Goal: Task Accomplishment & Management: Use online tool/utility

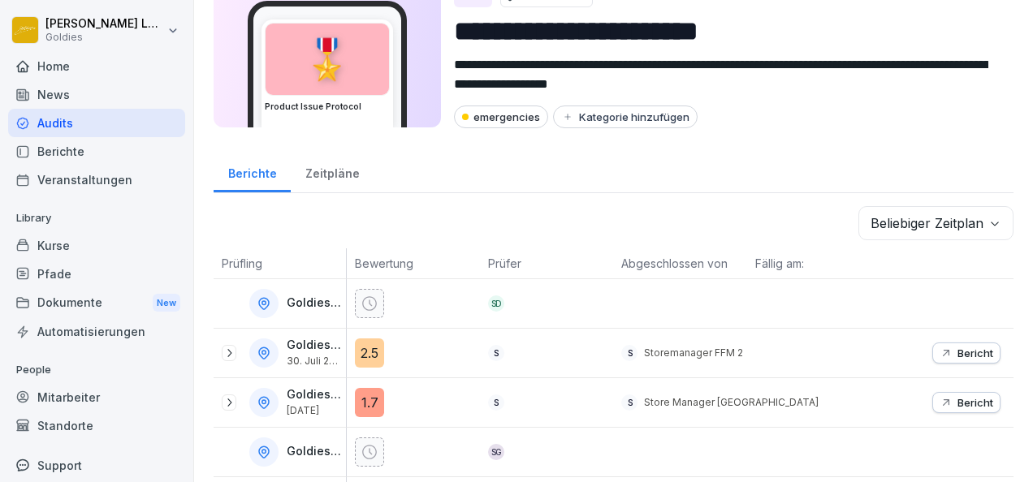
scroll to position [47, 0]
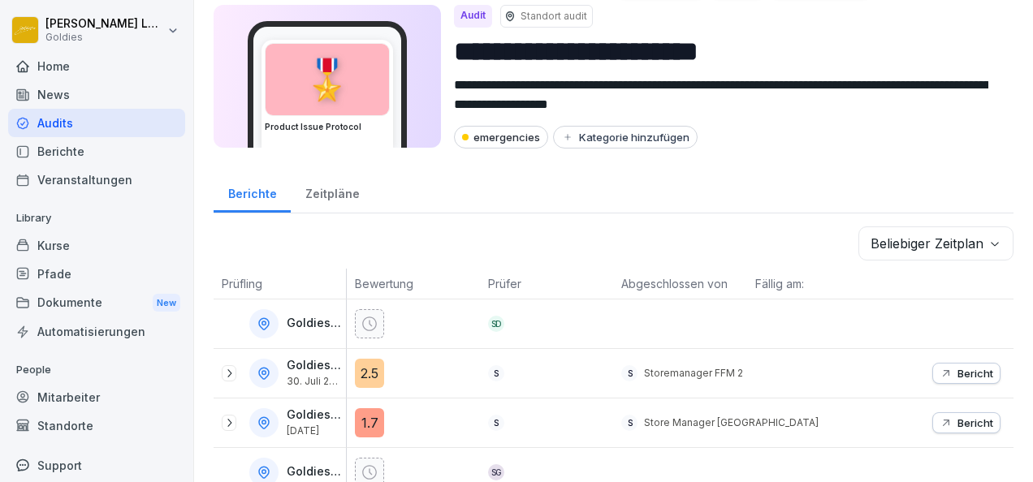
click at [37, 126] on div "Audits" at bounding box center [96, 123] width 177 height 28
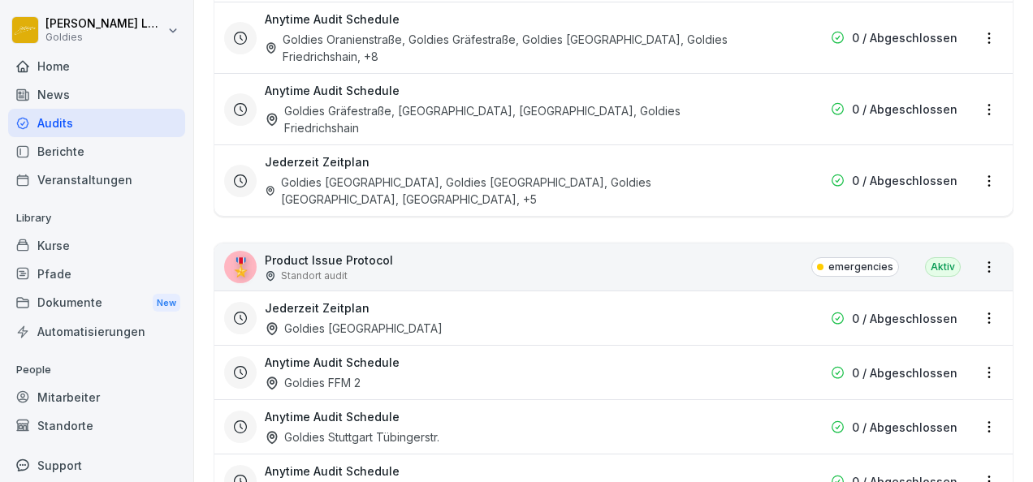
click at [320, 252] on p "Product Issue Protocol" at bounding box center [329, 260] width 128 height 17
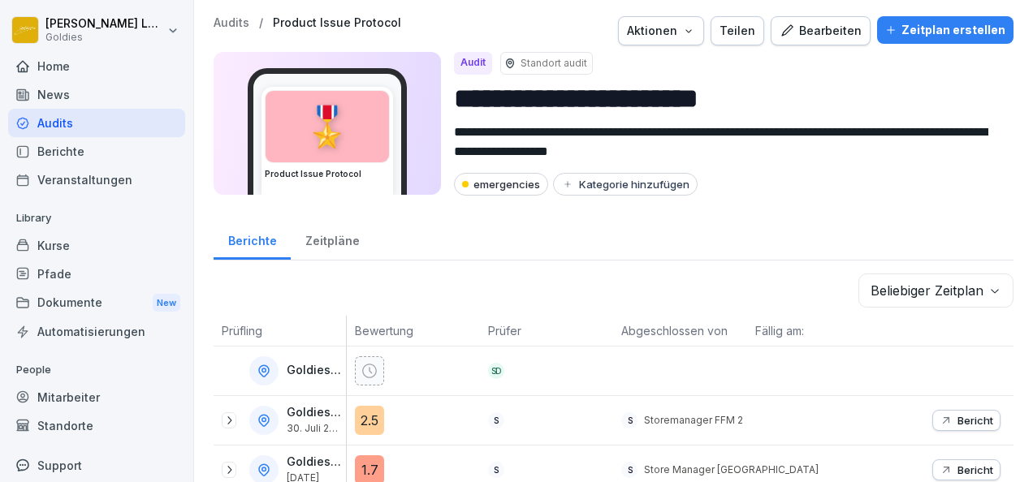
click at [88, 67] on div "Home" at bounding box center [96, 66] width 177 height 28
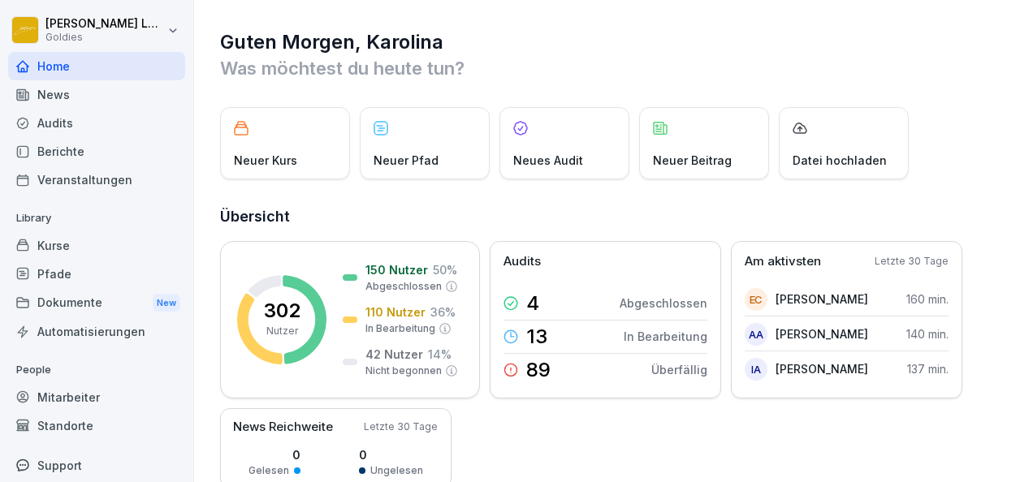
click at [97, 117] on div "Audits" at bounding box center [96, 123] width 177 height 28
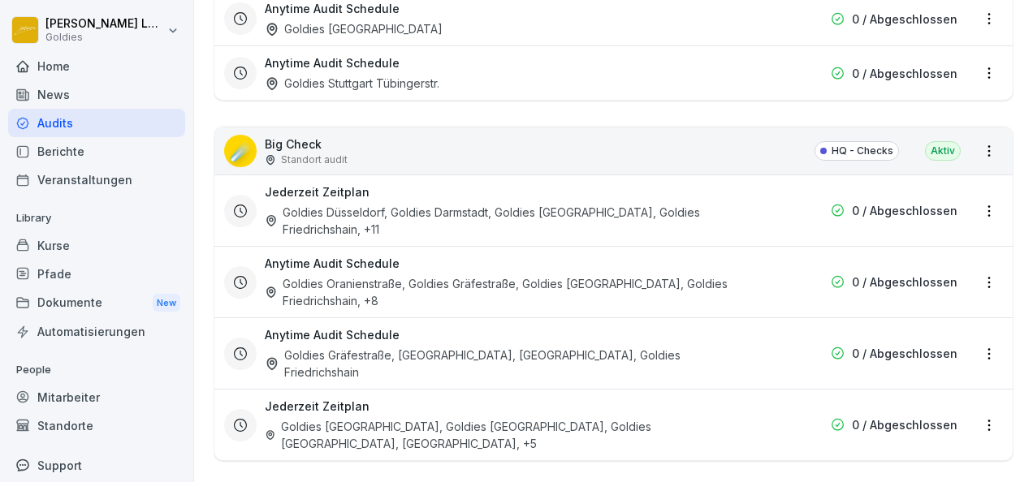
scroll to position [2208, 0]
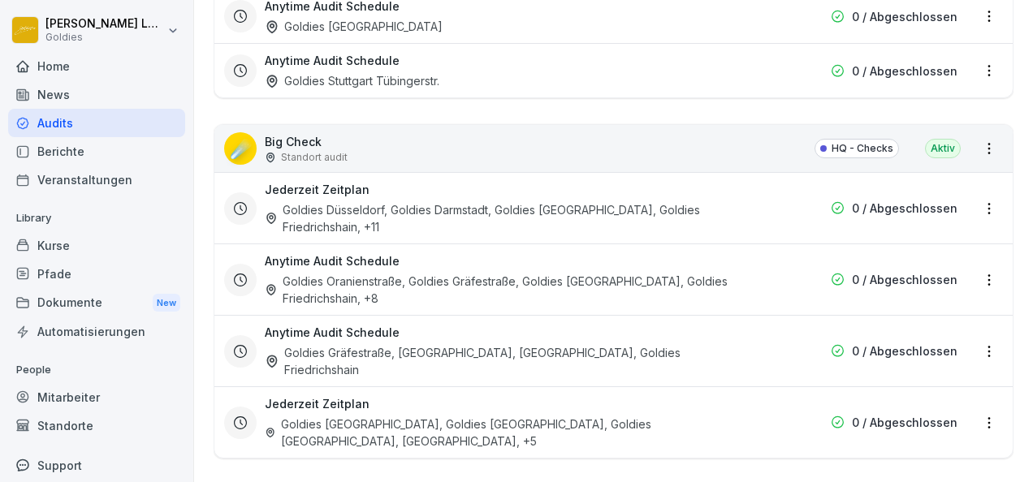
click at [287, 133] on p "Big Check" at bounding box center [306, 141] width 83 height 17
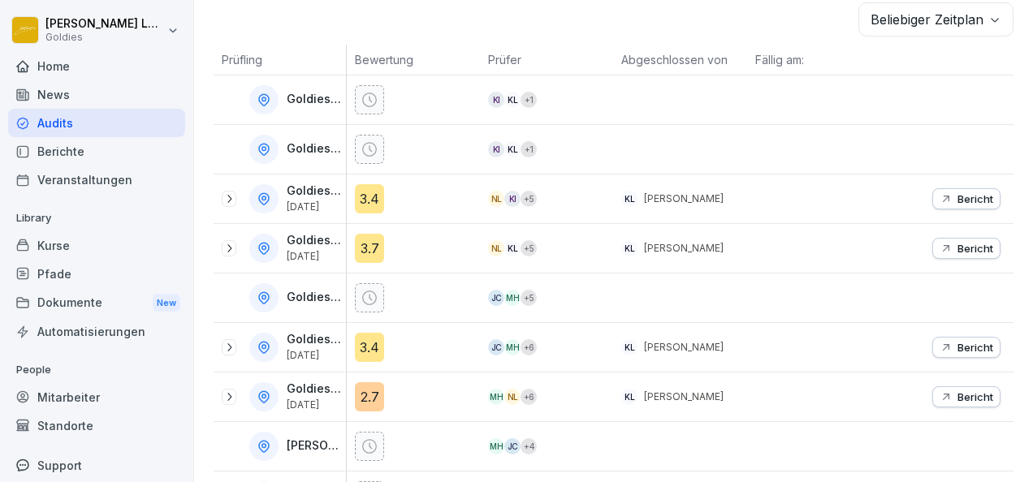
scroll to position [302, 0]
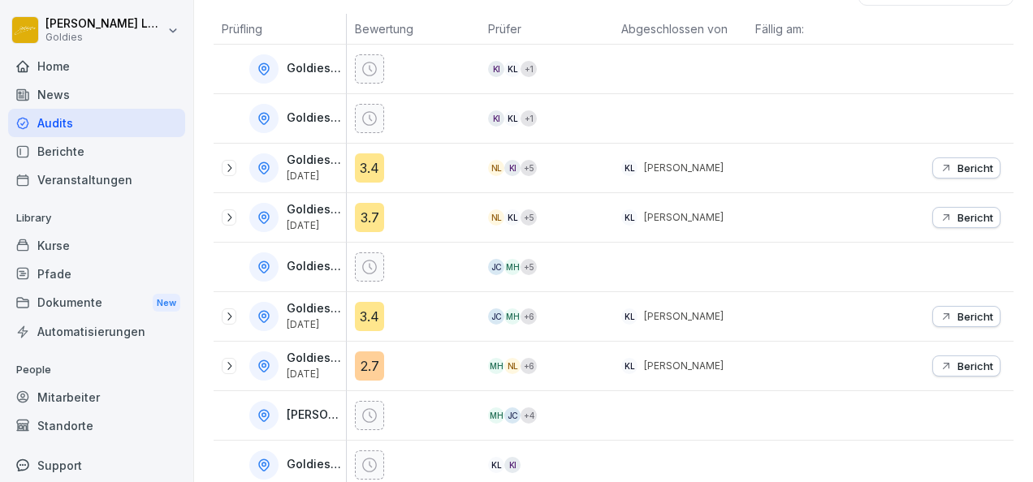
click at [230, 164] on icon at bounding box center [229, 168] width 4 height 8
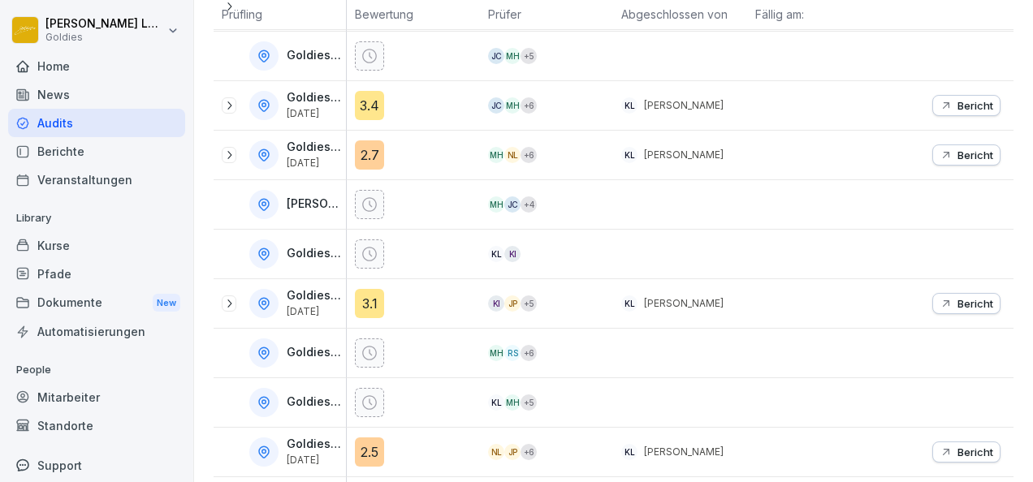
scroll to position [755, 0]
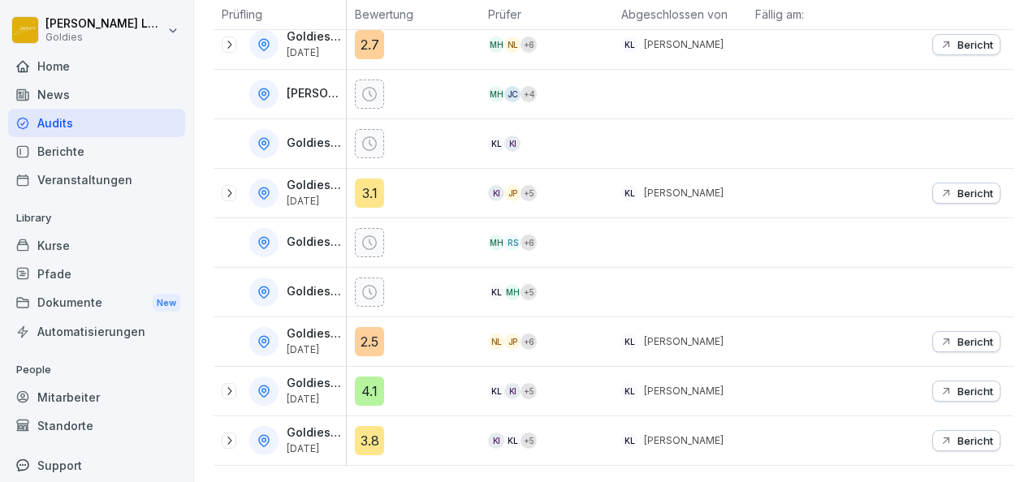
click at [224, 435] on icon at bounding box center [229, 441] width 13 height 13
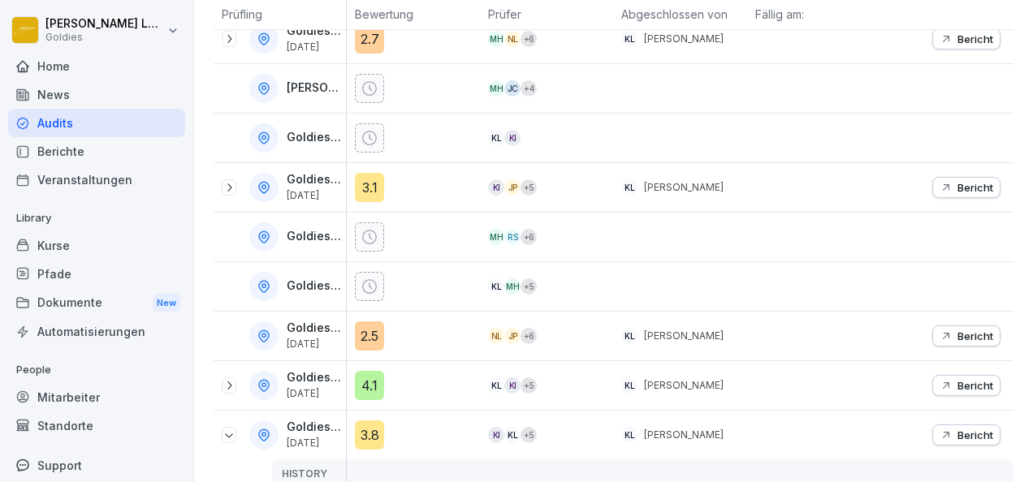
scroll to position [880, 0]
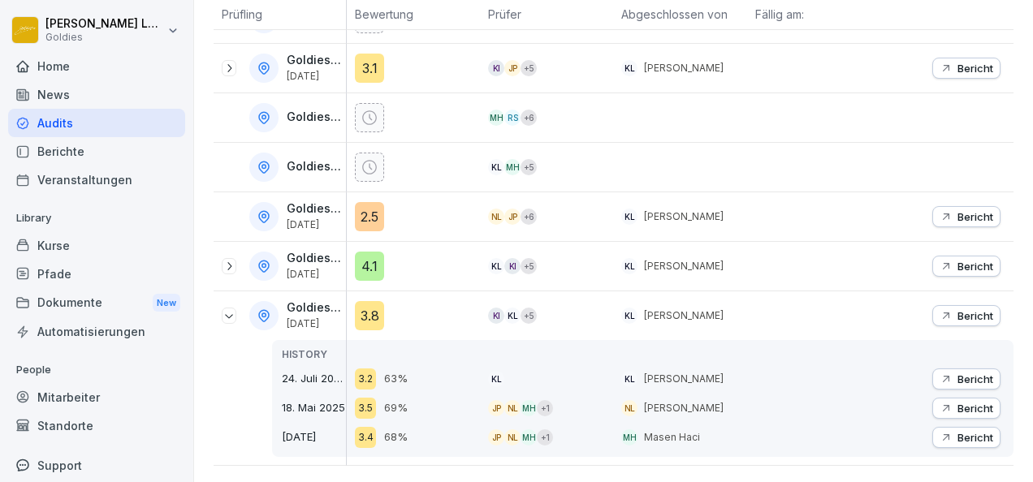
click at [958, 373] on p "Bericht" at bounding box center [976, 379] width 36 height 13
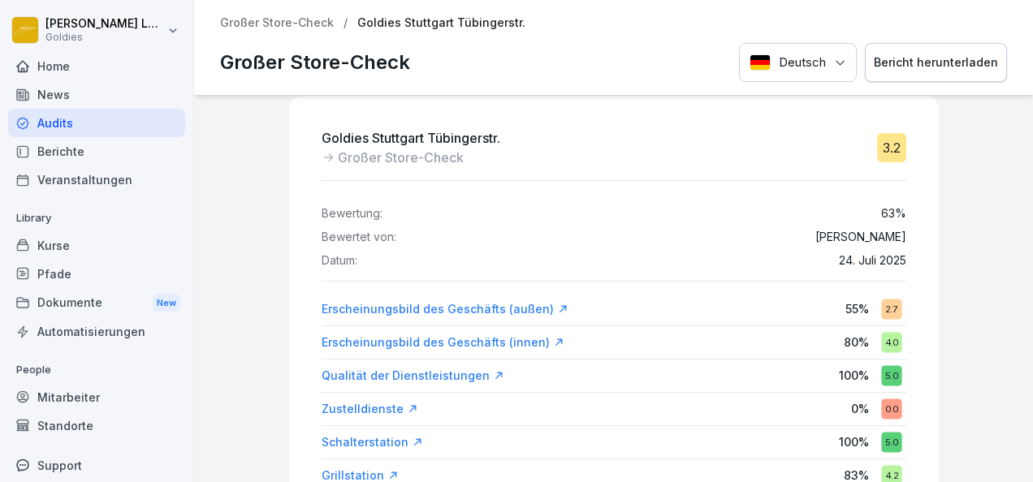
scroll to position [19, 0]
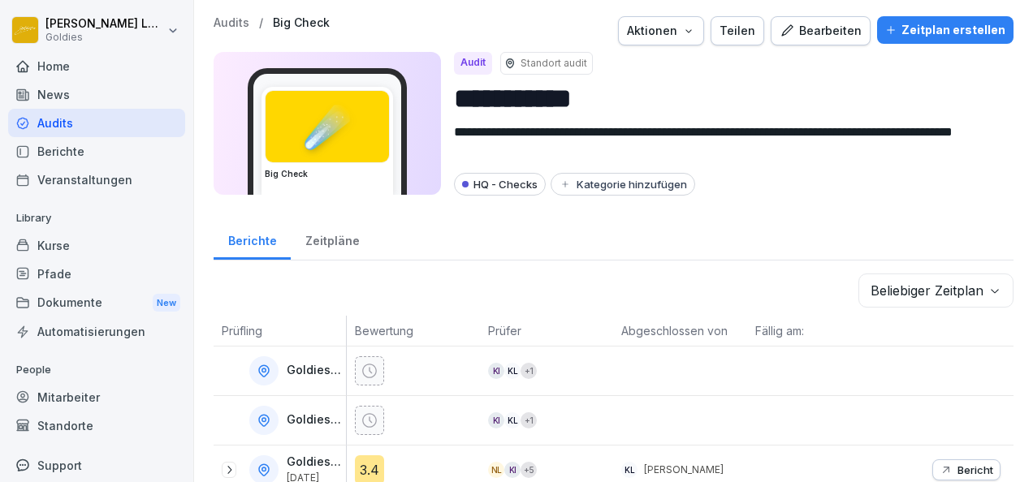
click at [320, 370] on p "Goldies [GEOGRAPHIC_DATA]" at bounding box center [315, 371] width 56 height 14
click at [333, 373] on p "Goldies [GEOGRAPHIC_DATA]" at bounding box center [315, 371] width 56 height 14
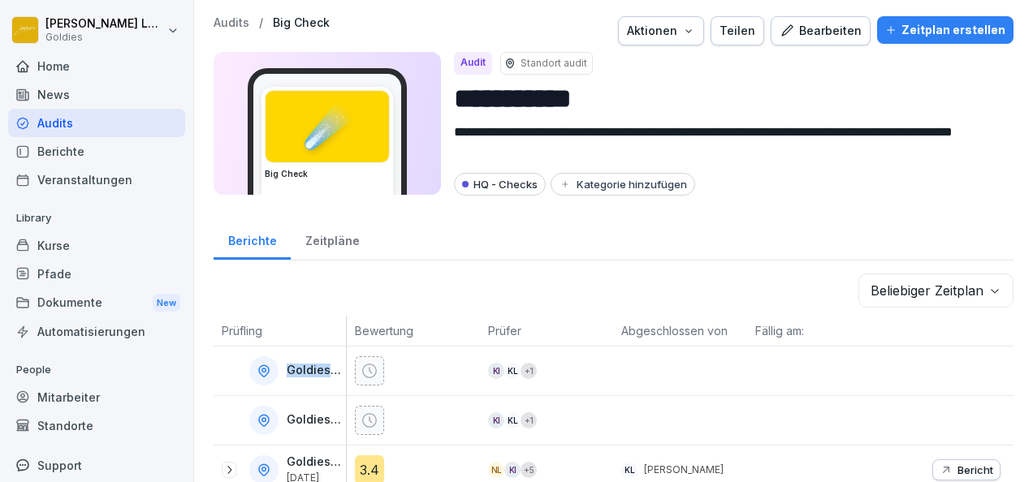
click at [333, 373] on p "Goldies [GEOGRAPHIC_DATA]" at bounding box center [315, 371] width 56 height 14
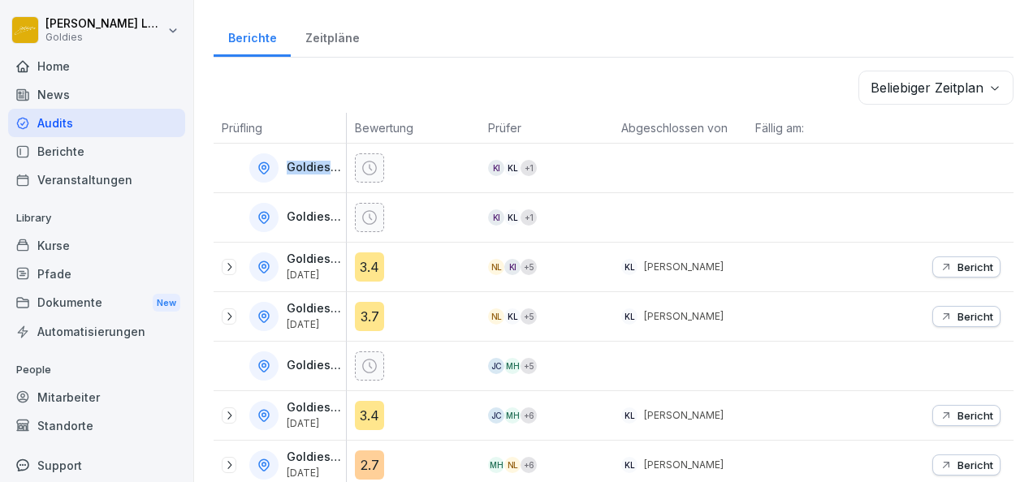
scroll to position [204, 0]
click at [233, 260] on icon at bounding box center [229, 266] width 13 height 13
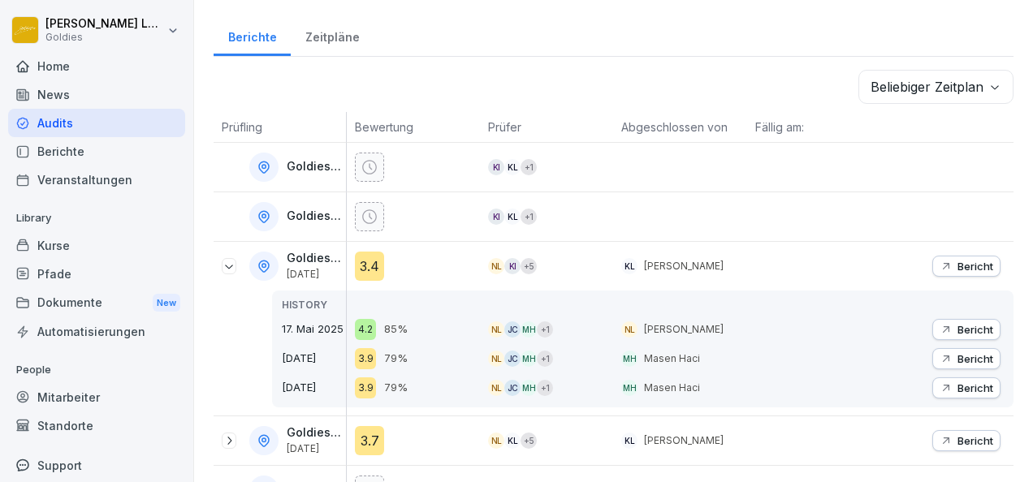
click at [943, 263] on icon "button" at bounding box center [946, 266] width 6 height 6
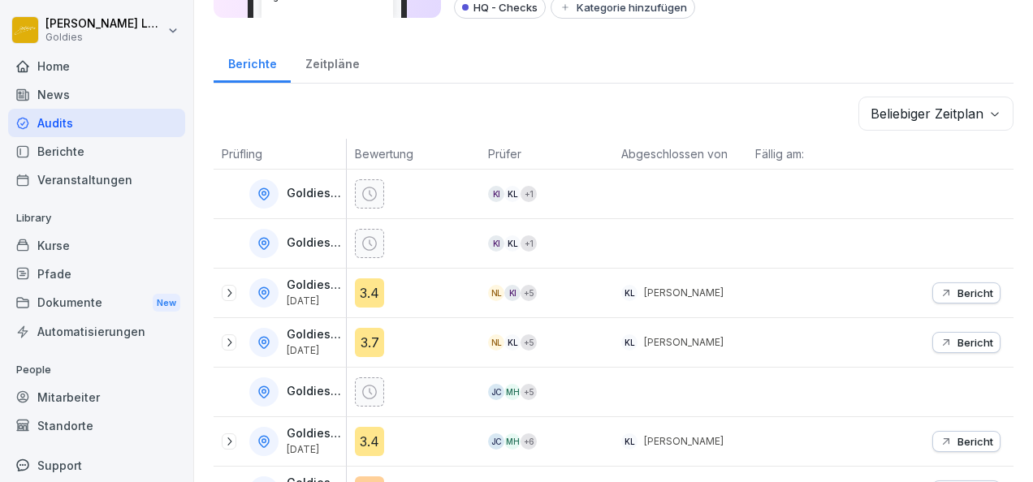
scroll to position [182, 0]
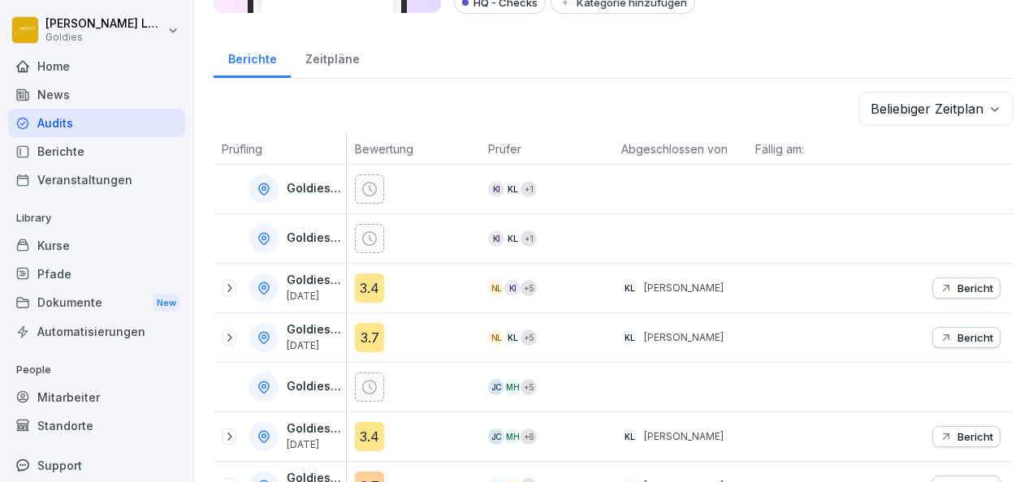
click at [231, 335] on icon at bounding box center [229, 338] width 4 height 8
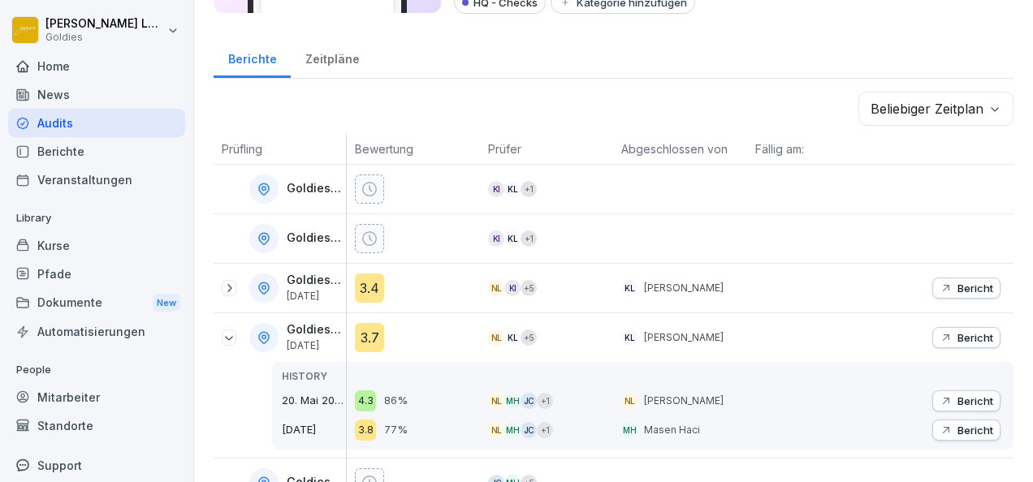
click at [958, 331] on p "Bericht" at bounding box center [976, 337] width 36 height 13
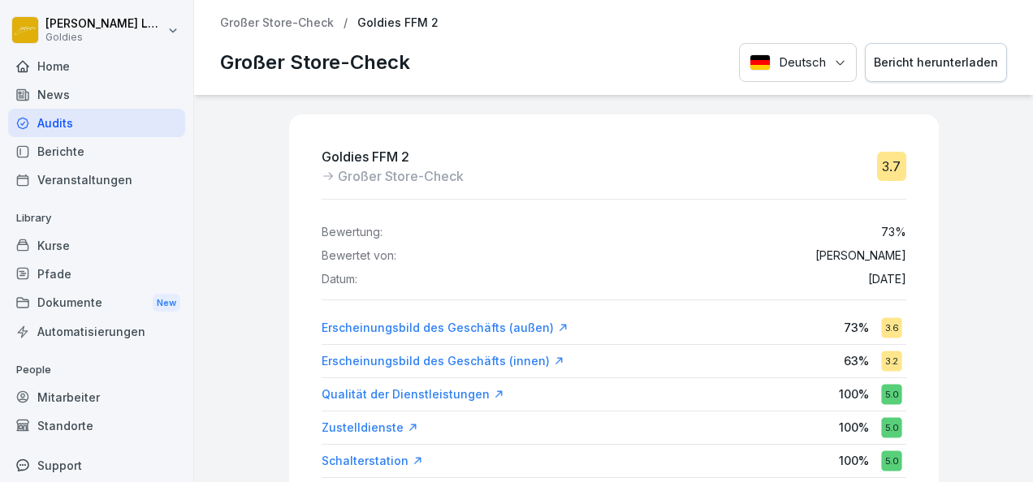
click at [950, 329] on div "Goldies FFM 2 Großer Store-Check 3.7 Bewertung: 73 % Bewertet von: [PERSON_NAME…" at bounding box center [613, 288] width 839 height 387
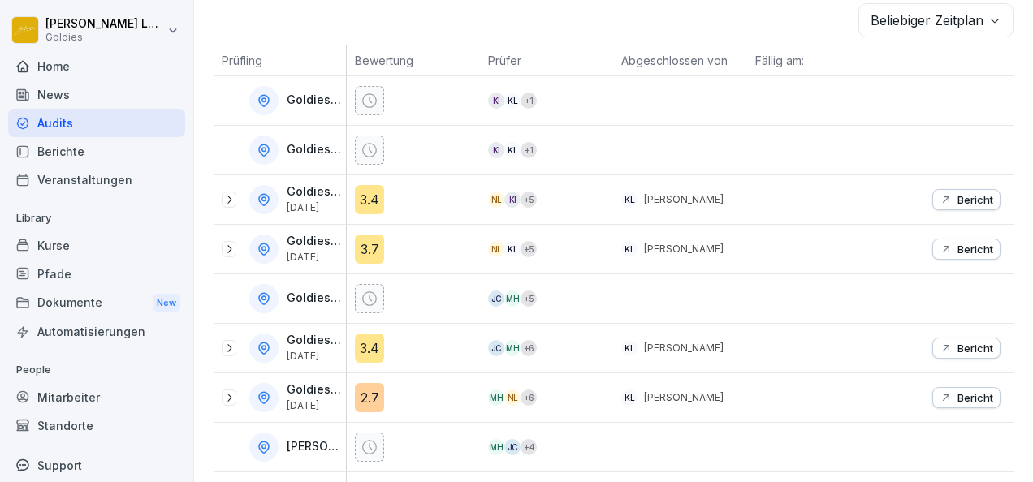
scroll to position [283, 0]
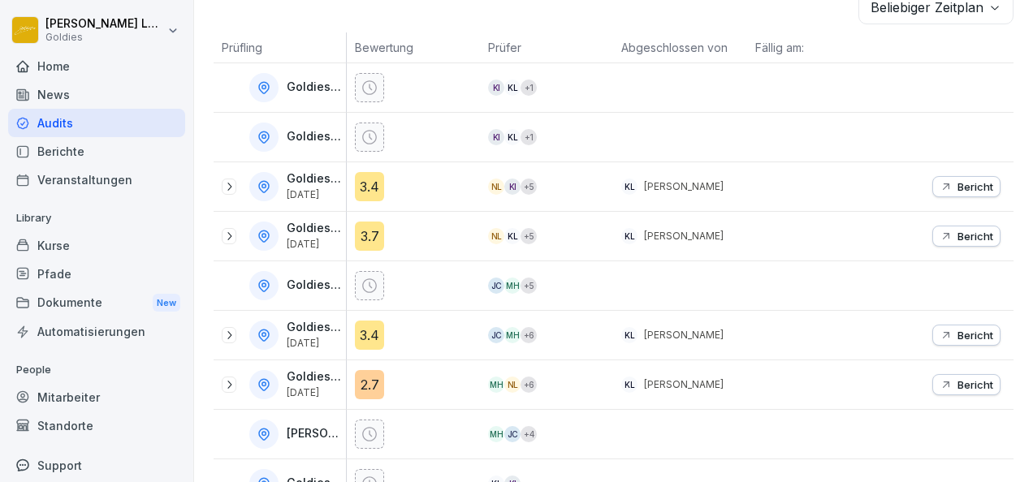
click at [231, 338] on div at bounding box center [229, 335] width 15 height 16
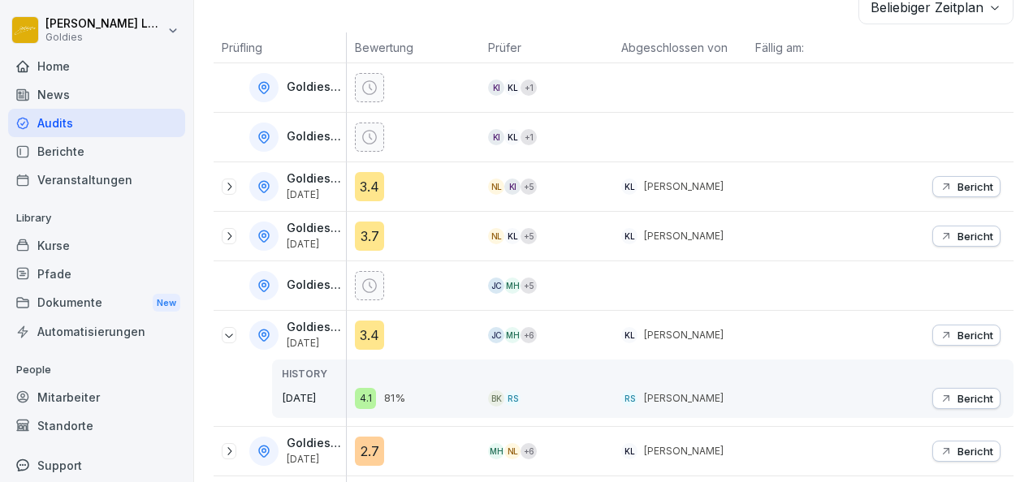
click at [983, 325] on button "Bericht" at bounding box center [966, 335] width 68 height 21
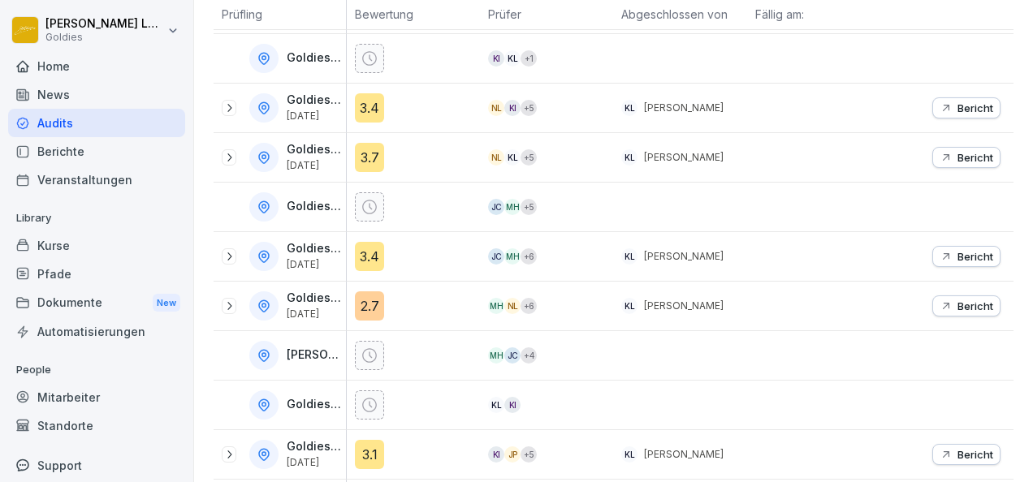
scroll to position [363, 0]
click at [233, 304] on icon at bounding box center [229, 305] width 13 height 13
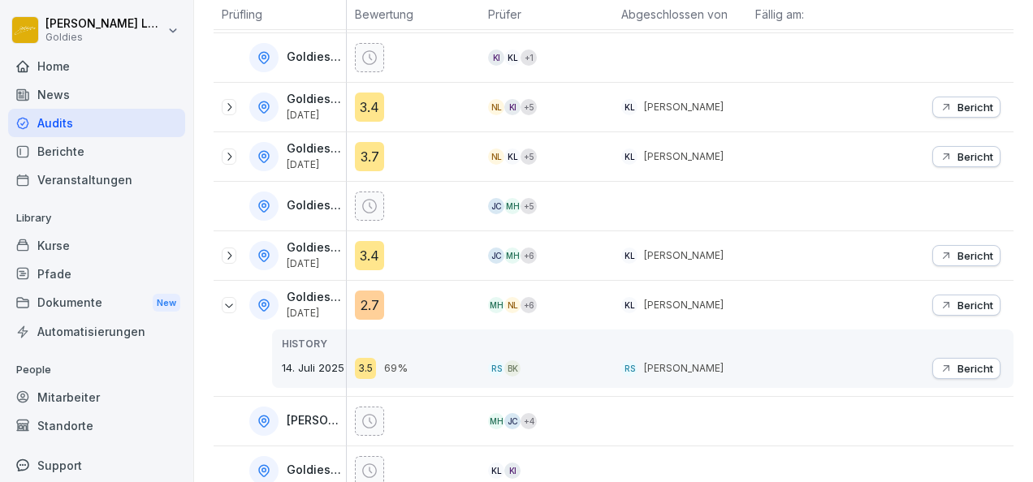
click at [968, 300] on p "Bericht" at bounding box center [976, 305] width 36 height 13
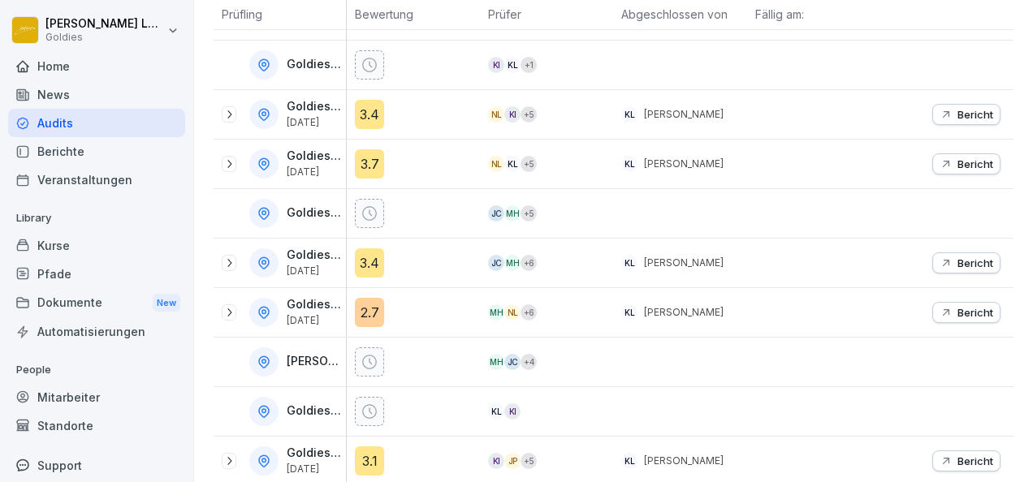
scroll to position [357, 0]
click at [231, 308] on icon at bounding box center [229, 312] width 4 height 8
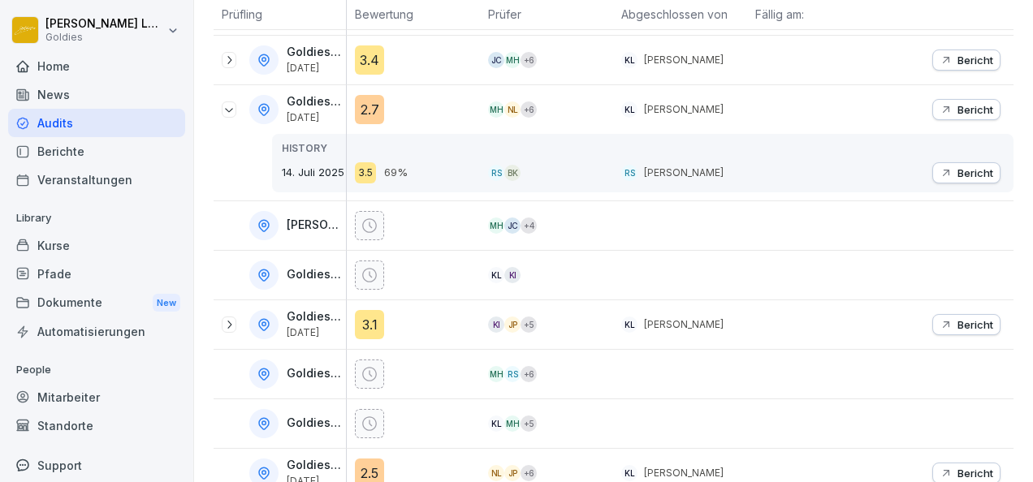
scroll to position [567, 0]
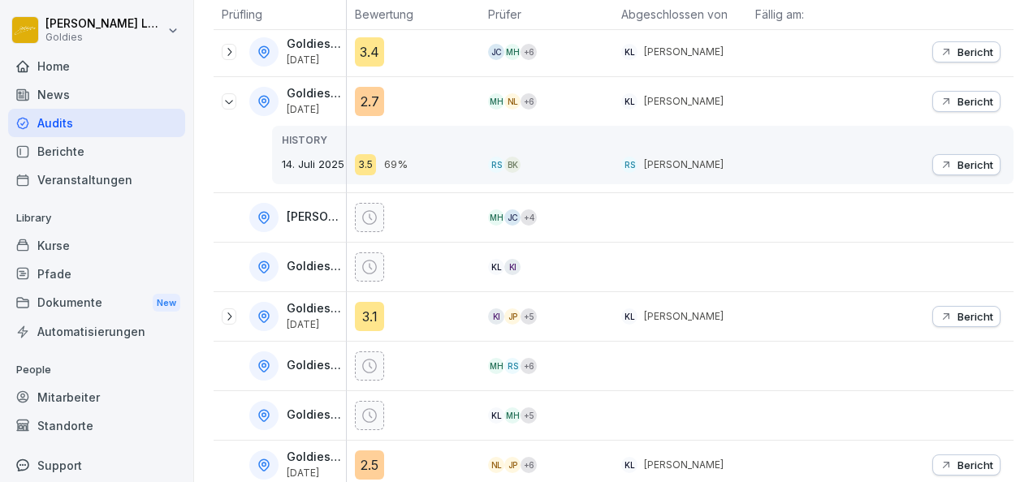
click at [231, 319] on div at bounding box center [229, 317] width 15 height 16
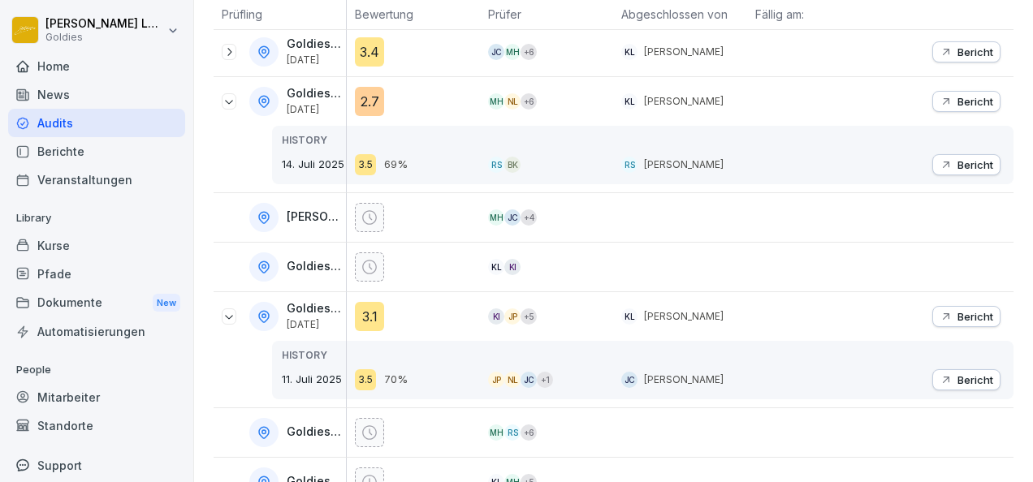
click at [942, 306] on button "Bericht" at bounding box center [966, 316] width 68 height 21
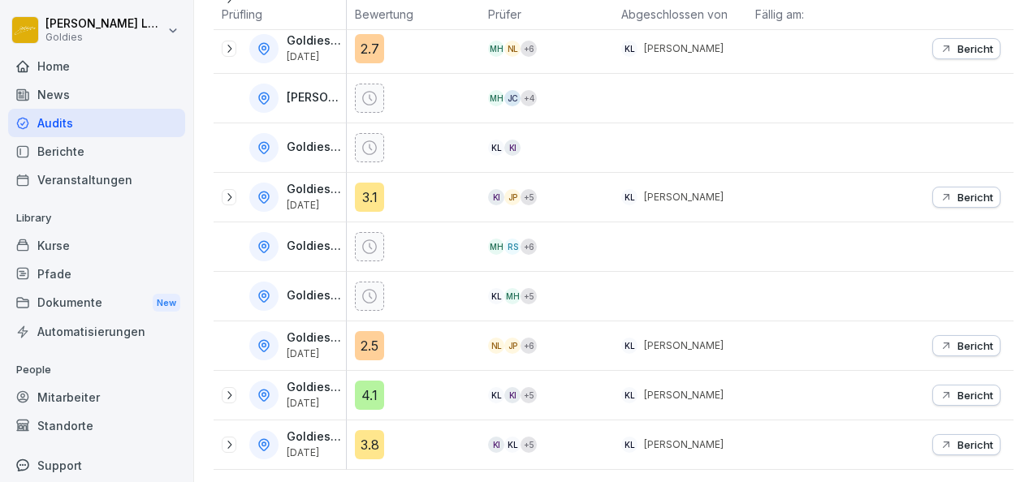
scroll to position [629, 0]
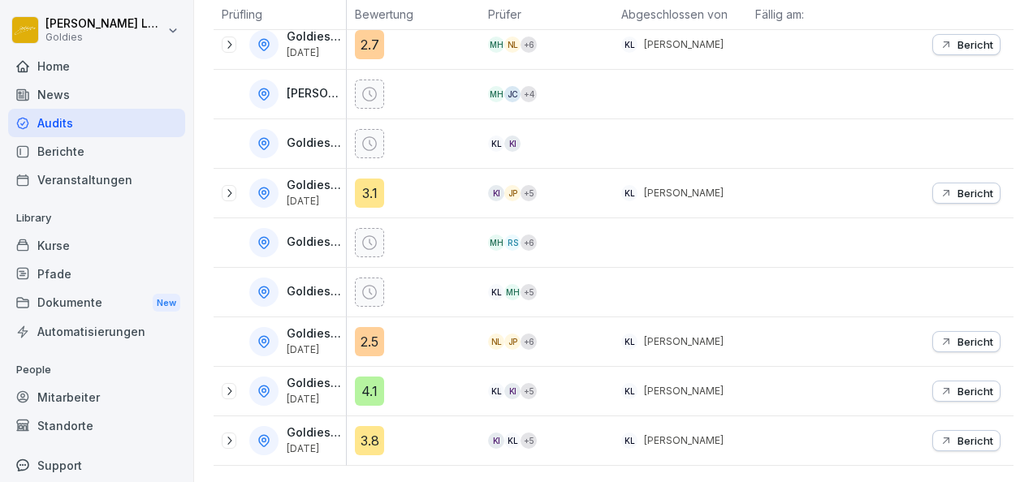
click at [235, 187] on icon at bounding box center [229, 193] width 13 height 13
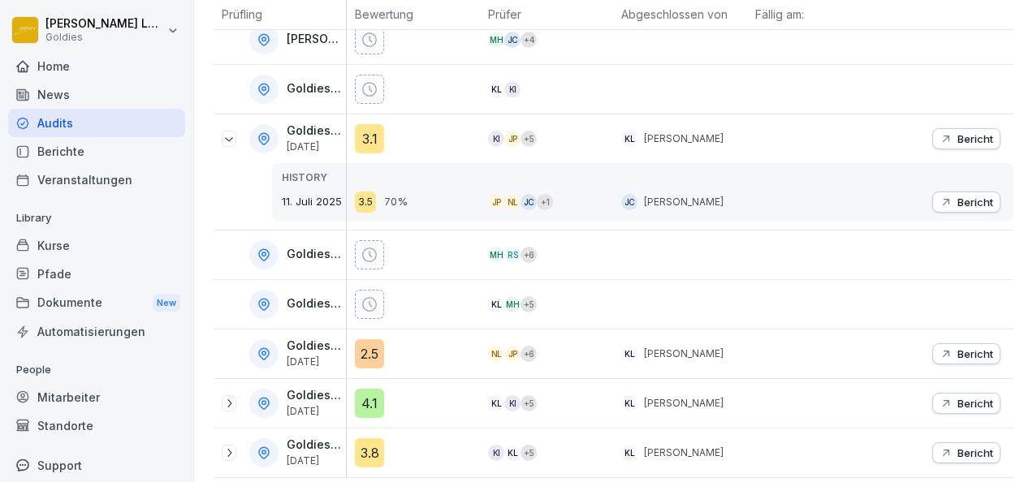
scroll to position [696, 0]
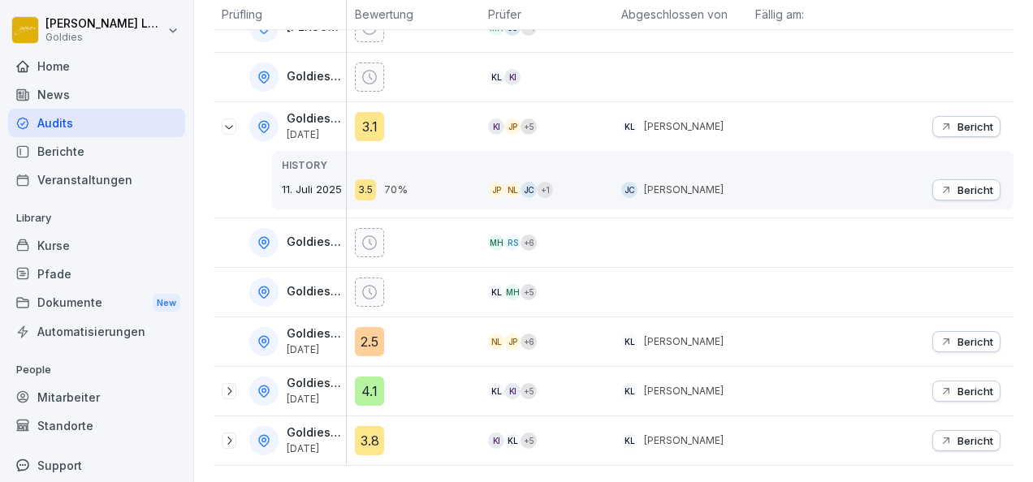
click at [969, 331] on button "Bericht" at bounding box center [966, 341] width 68 height 21
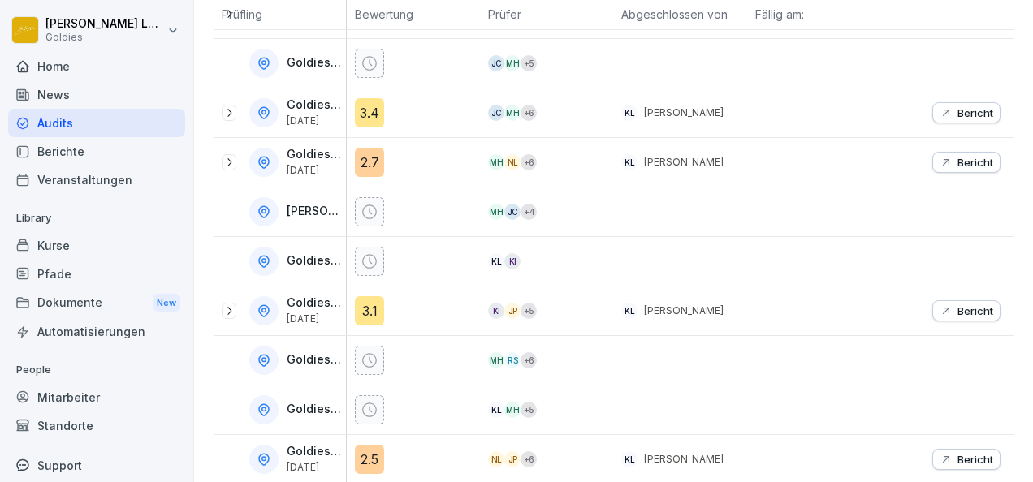
scroll to position [629, 0]
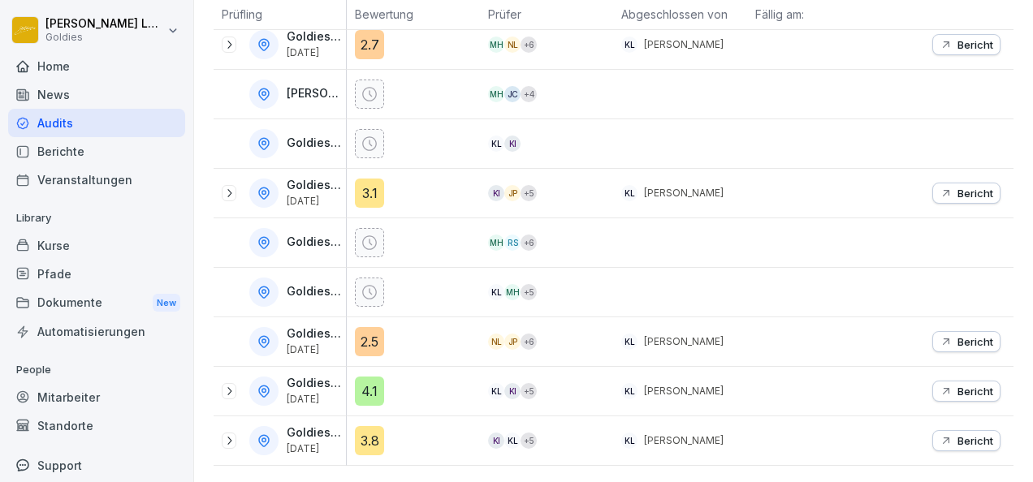
click at [229, 385] on icon at bounding box center [229, 391] width 13 height 13
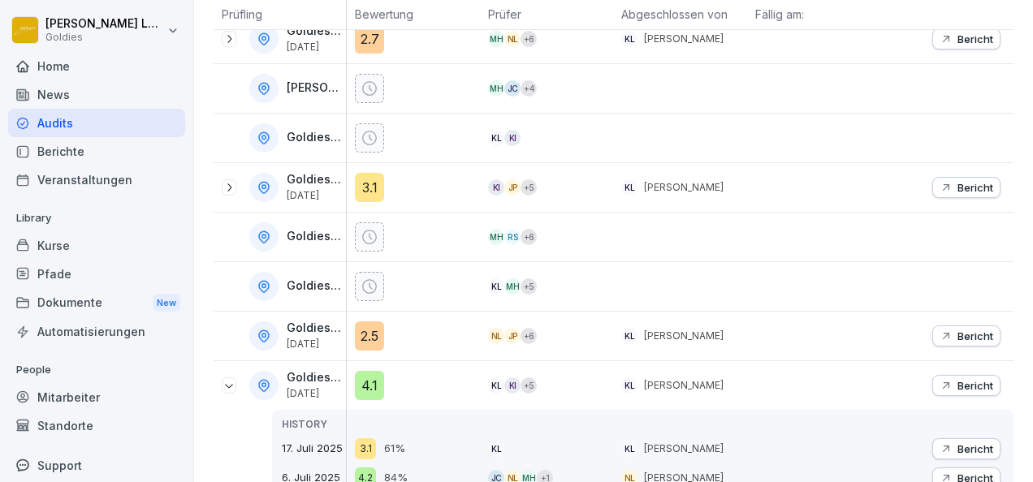
scroll to position [734, 0]
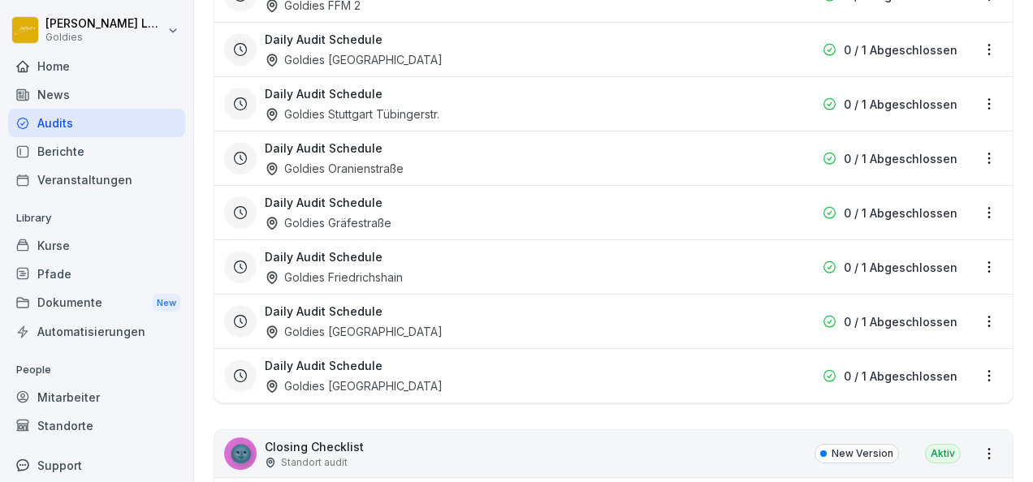
scroll to position [556, 0]
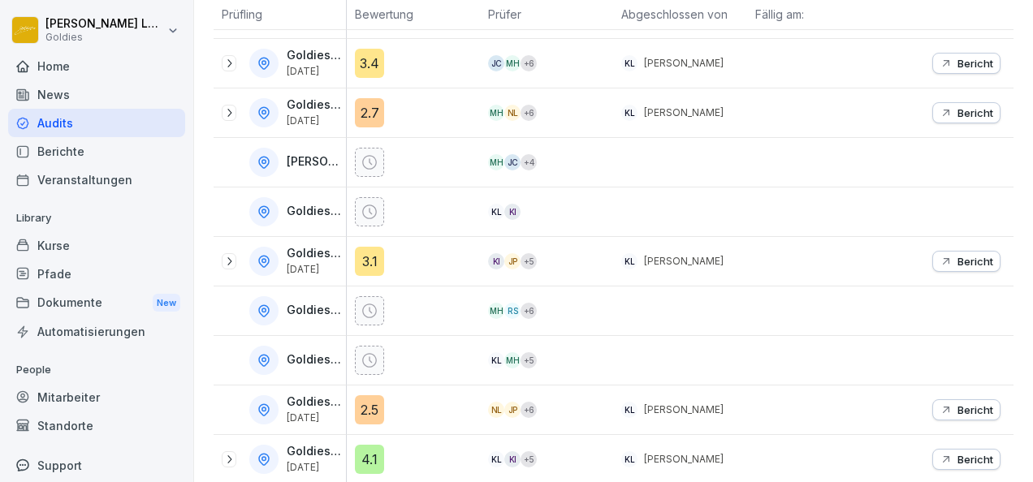
scroll to position [629, 0]
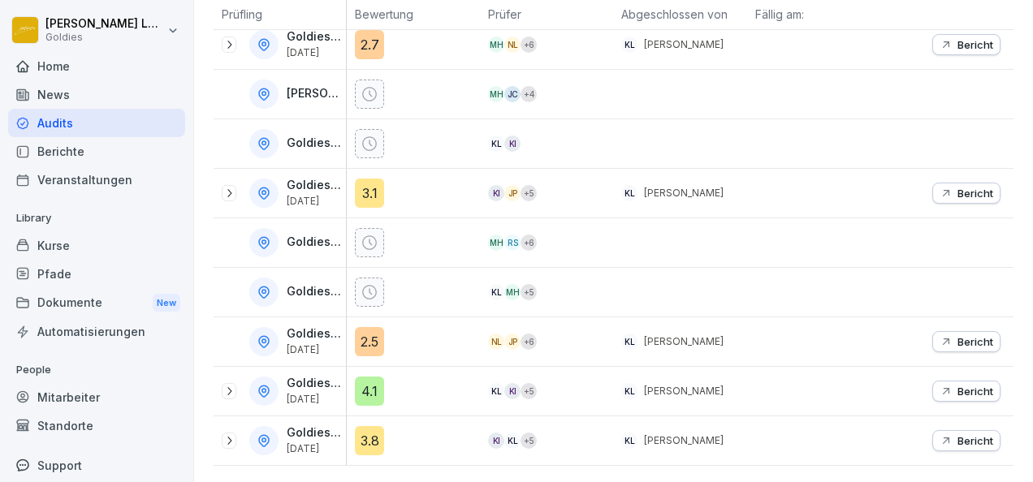
click at [231, 435] on icon at bounding box center [229, 441] width 13 height 13
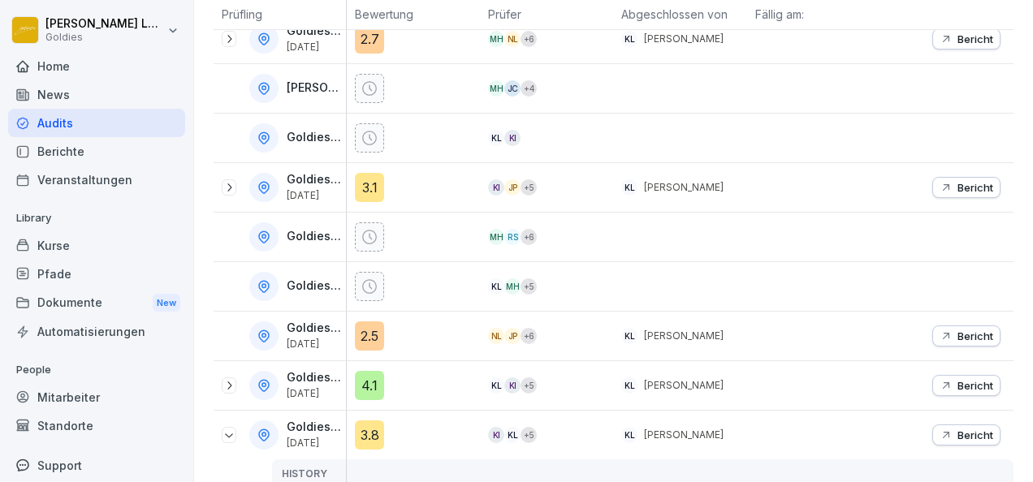
scroll to position [755, 0]
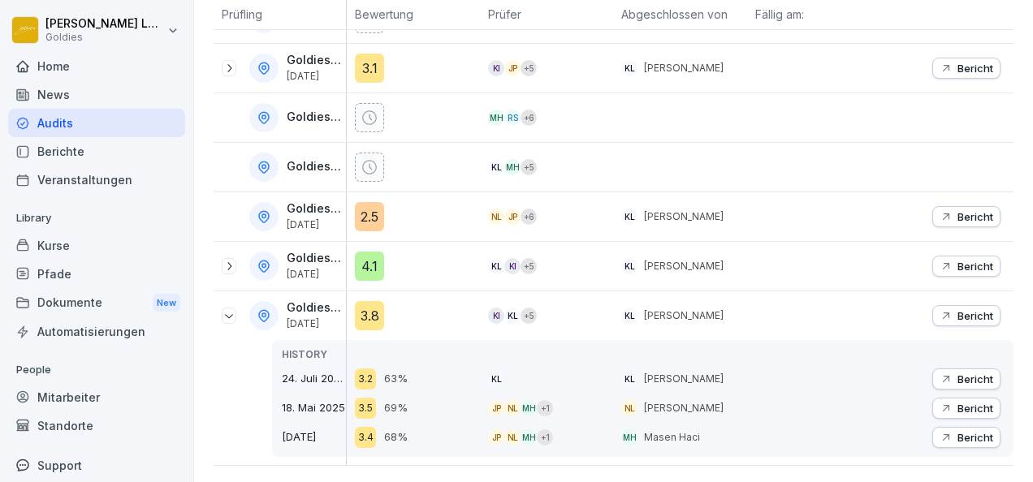
click at [940, 309] on icon "button" at bounding box center [946, 315] width 13 height 13
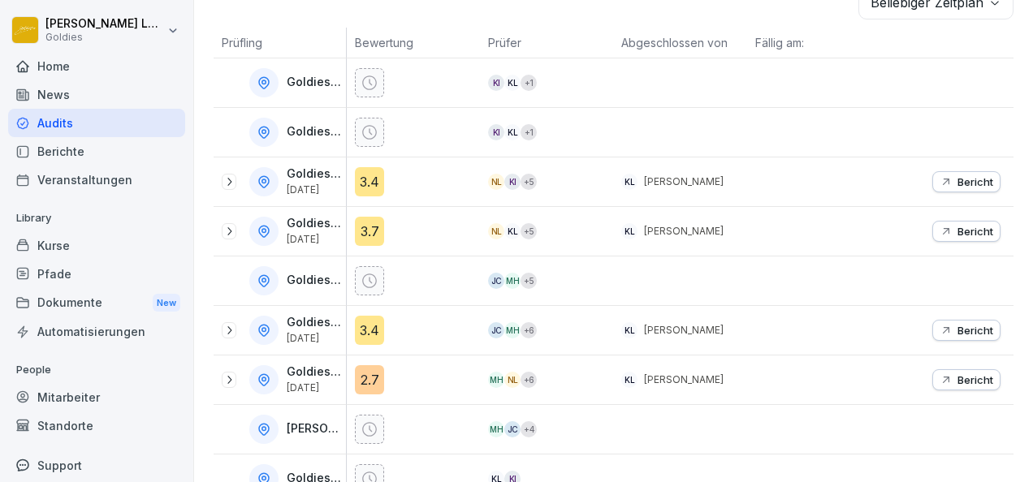
scroll to position [291, 0]
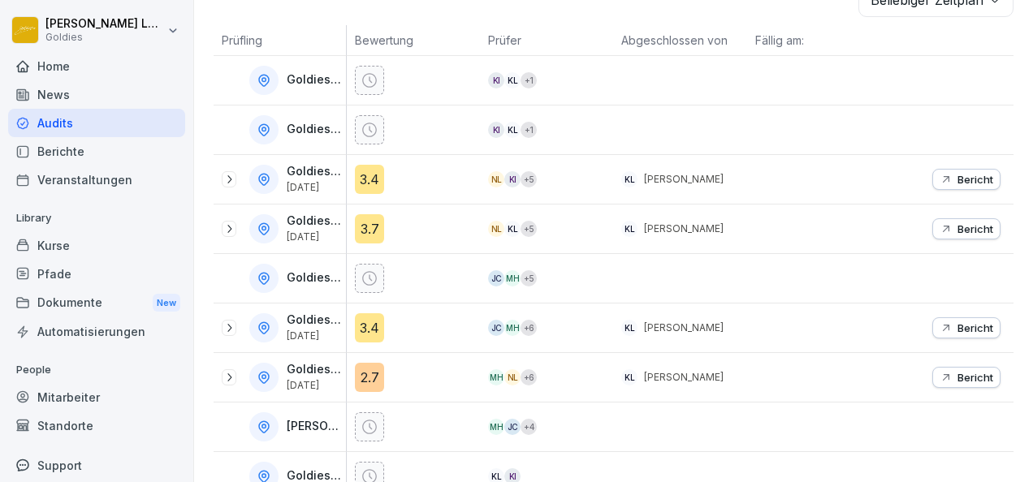
click at [224, 177] on icon at bounding box center [229, 179] width 13 height 13
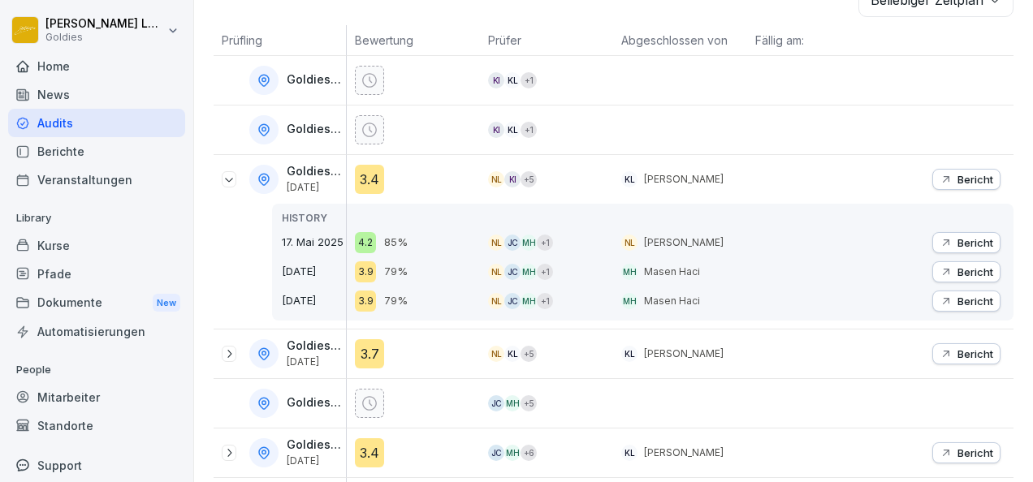
click at [958, 178] on p "Bericht" at bounding box center [976, 179] width 36 height 13
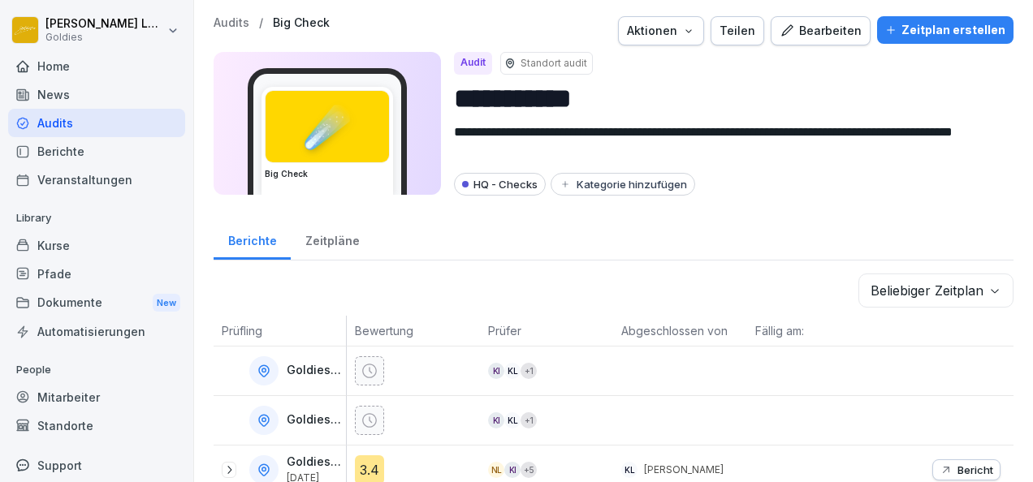
scroll to position [224, 0]
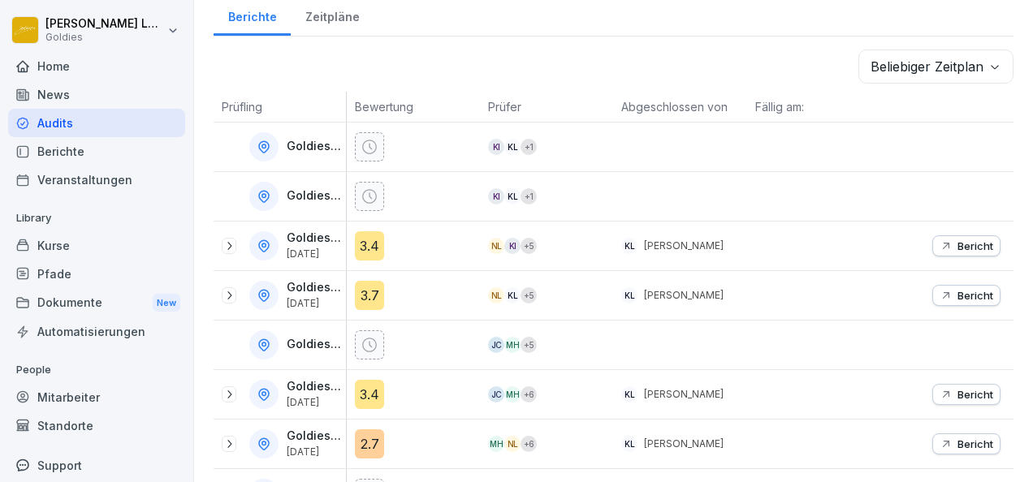
click at [234, 292] on icon at bounding box center [229, 295] width 13 height 13
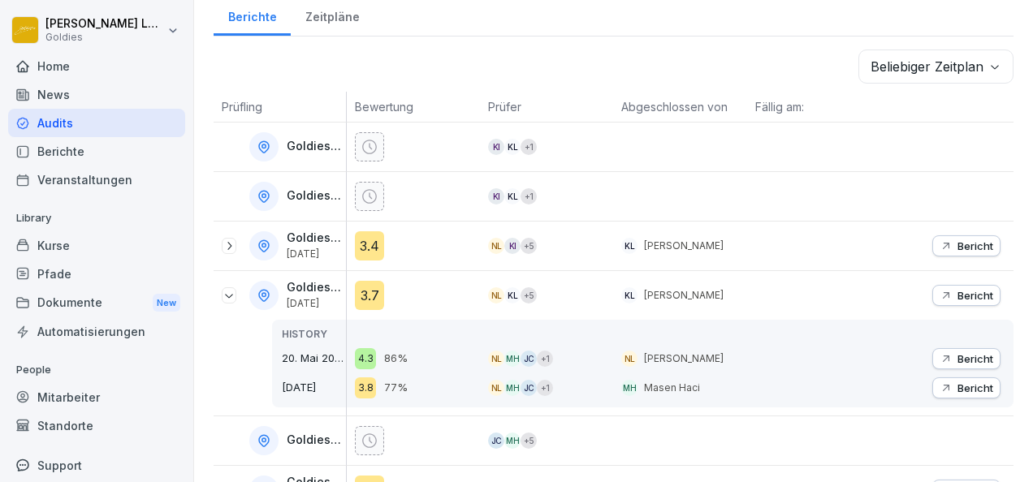
click at [973, 291] on p "Bericht" at bounding box center [976, 295] width 36 height 13
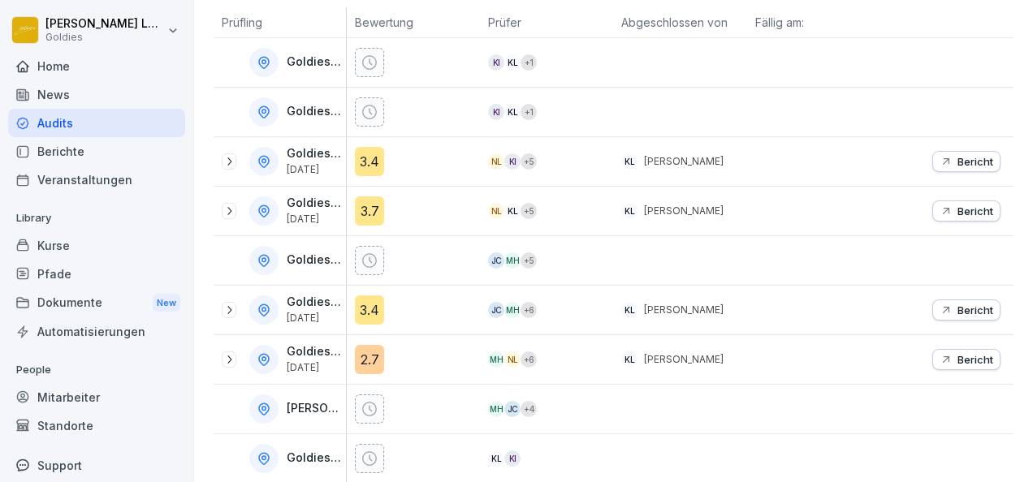
scroll to position [310, 0]
click at [226, 303] on icon at bounding box center [229, 308] width 13 height 13
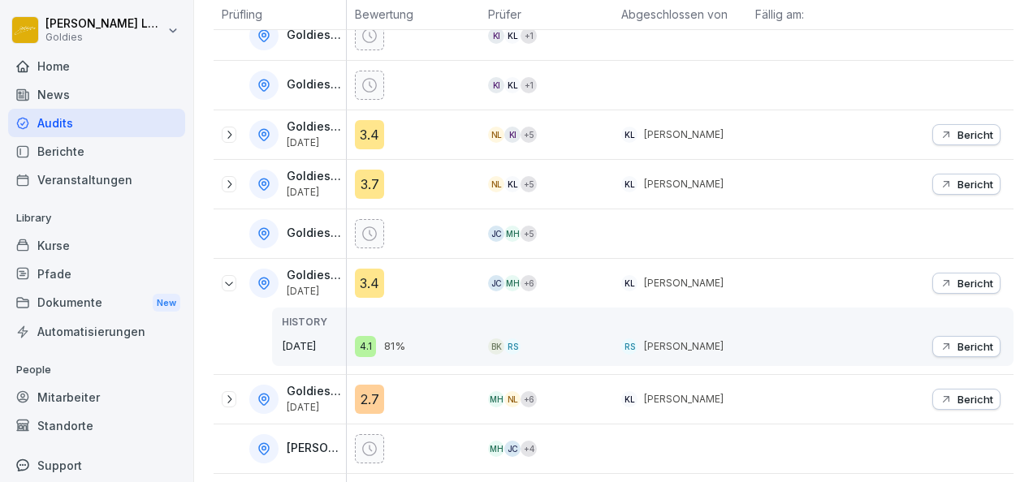
scroll to position [351, 0]
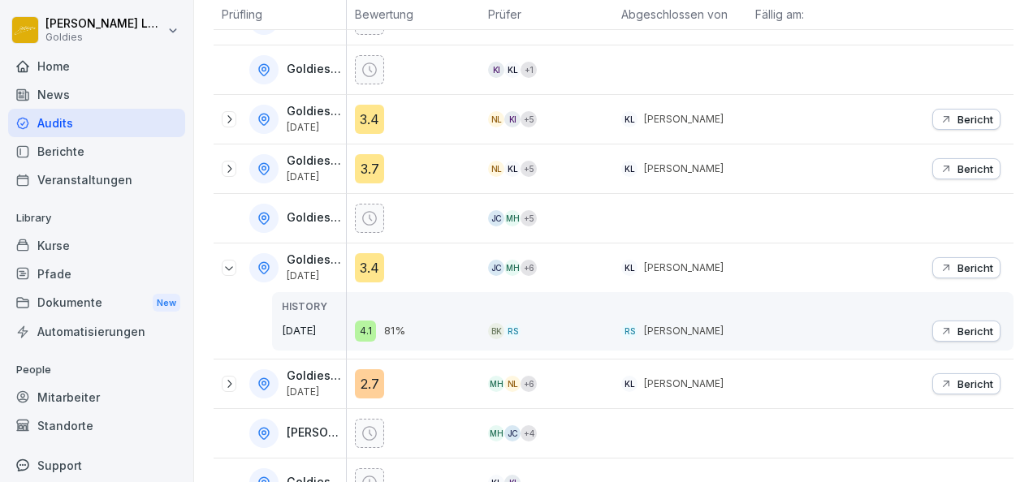
click at [942, 269] on div "Bericht" at bounding box center [967, 268] width 54 height 13
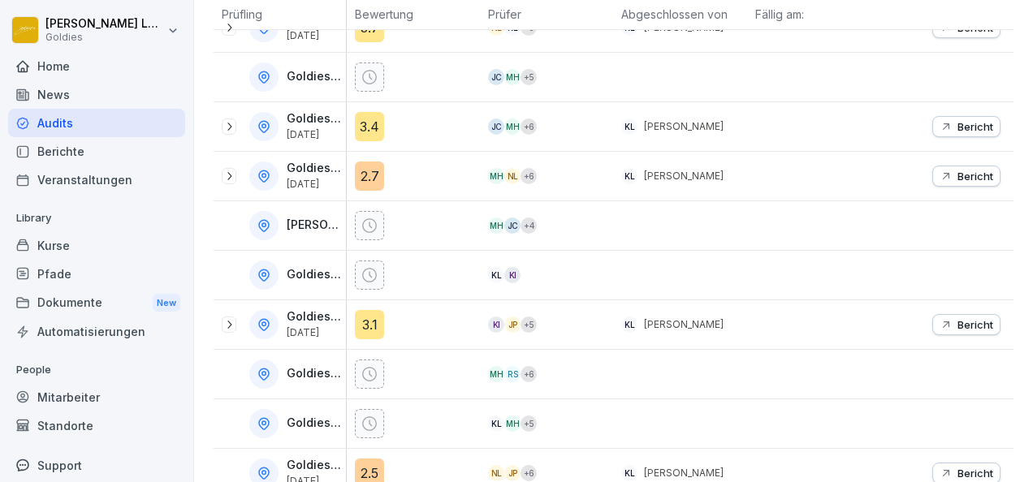
scroll to position [493, 0]
click at [226, 318] on icon at bounding box center [229, 324] width 13 height 13
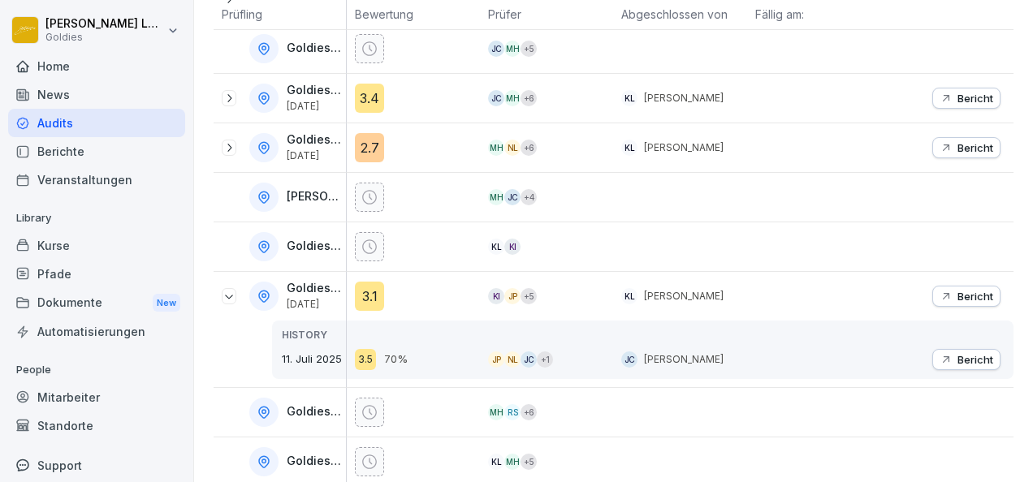
scroll to position [532, 0]
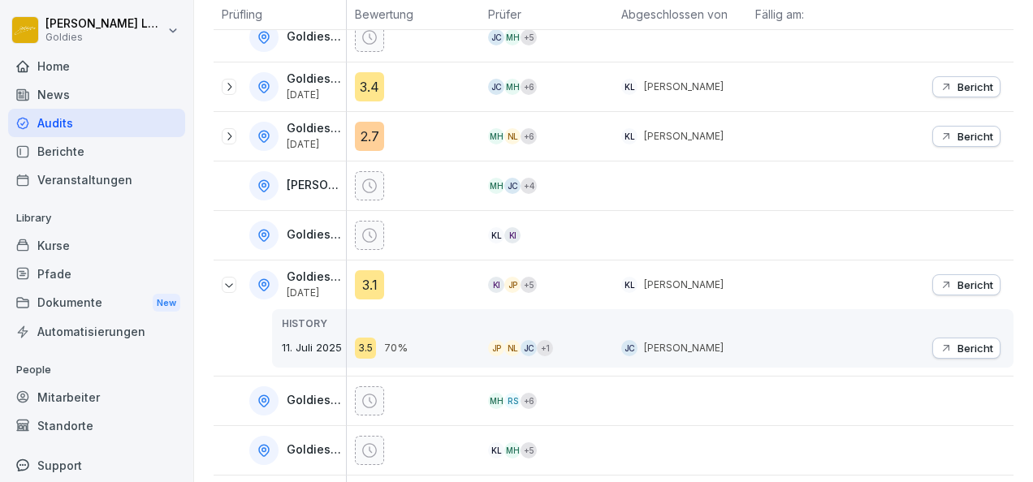
click at [964, 282] on p "Bericht" at bounding box center [976, 285] width 36 height 13
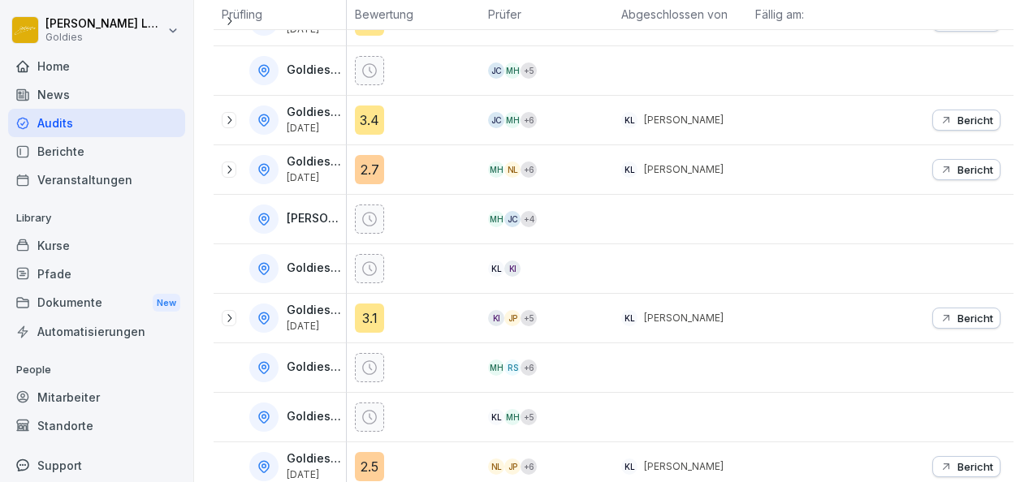
scroll to position [629, 0]
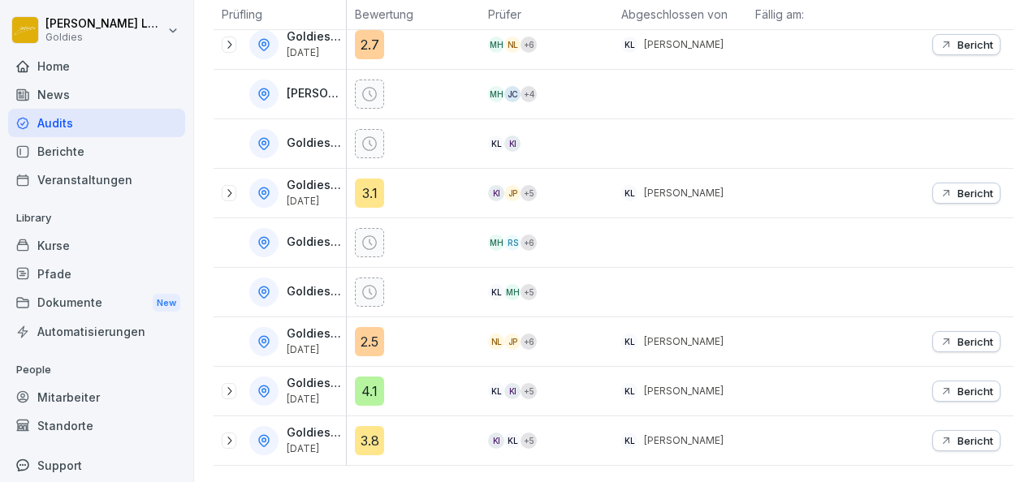
click at [232, 385] on icon at bounding box center [229, 391] width 13 height 13
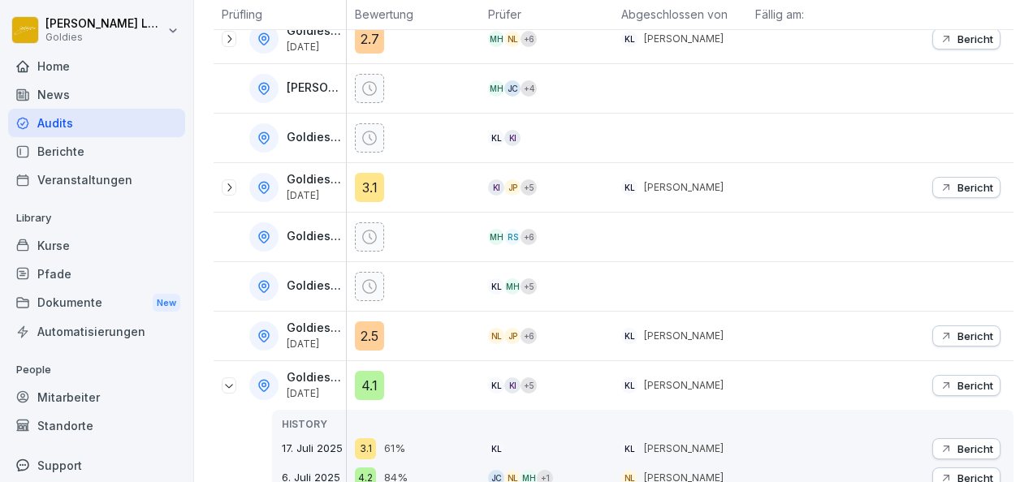
scroll to position [726, 0]
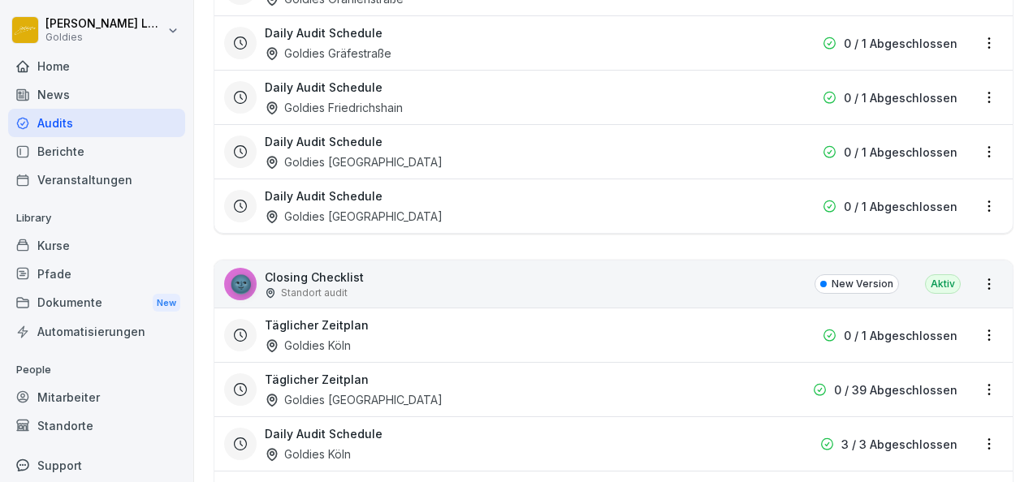
scroll to position [803, 0]
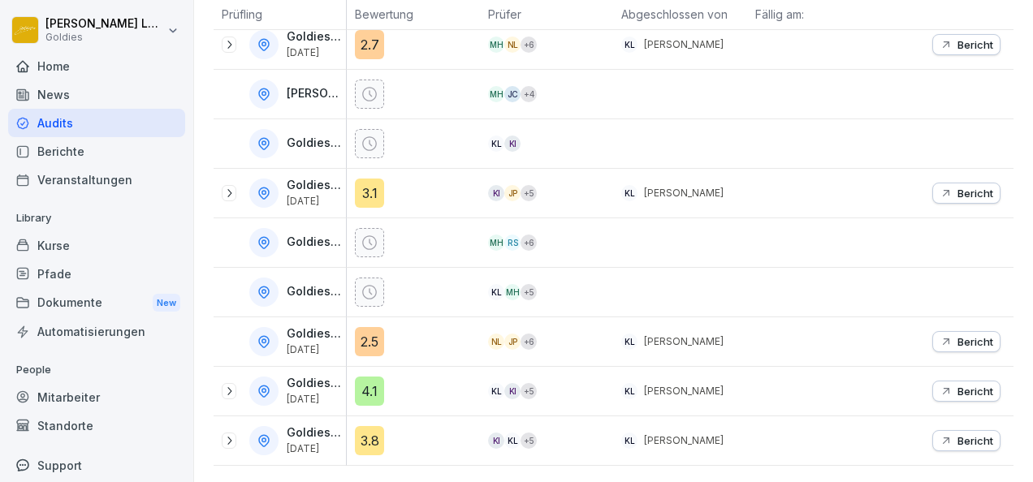
scroll to position [629, 0]
click at [223, 435] on icon at bounding box center [229, 441] width 13 height 13
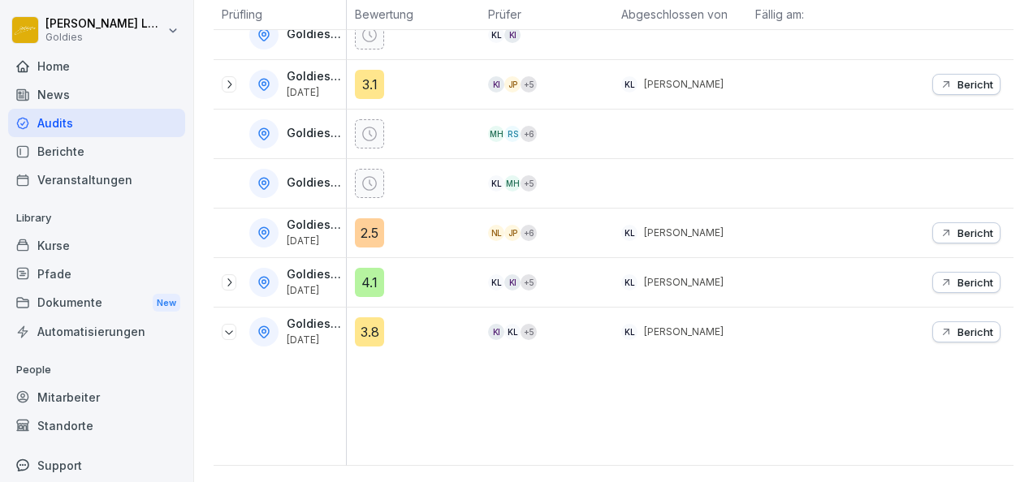
scroll to position [755, 0]
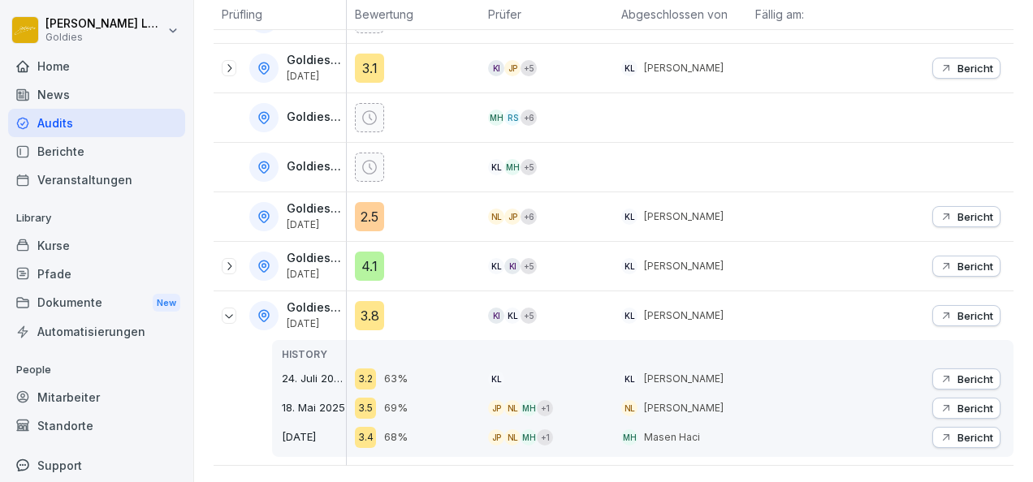
click at [975, 309] on p "Bericht" at bounding box center [976, 315] width 36 height 13
